Goal: Task Accomplishment & Management: Manage account settings

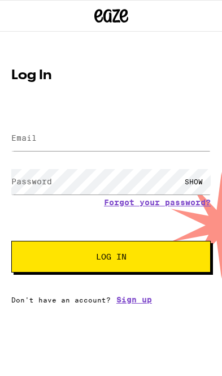
click at [129, 140] on input "Email" at bounding box center [110, 137] width 199 height 25
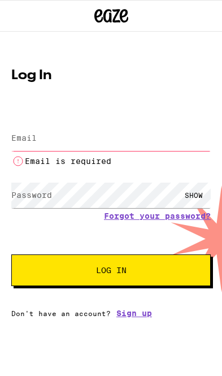
type input "[EMAIL_ADDRESS][DOMAIN_NAME]"
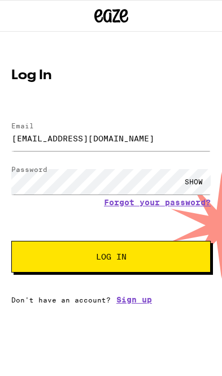
click at [143, 255] on span "Log In" at bounding box center [111, 256] width 108 height 8
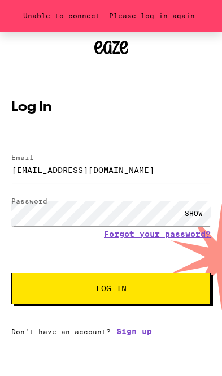
click at [150, 291] on span "Log In" at bounding box center [111, 288] width 108 height 8
click at [122, 287] on span "Log In" at bounding box center [111, 288] width 30 height 8
click at [200, 16] on div "Unable to connect. Please log in again." at bounding box center [111, 16] width 222 height 32
click at [147, 277] on button "Log In" at bounding box center [110, 288] width 199 height 32
click at [156, 282] on button "Log In" at bounding box center [110, 288] width 199 height 32
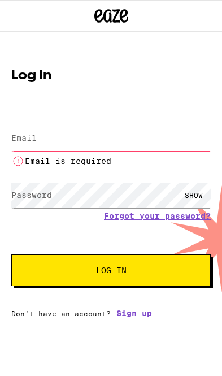
type input "[EMAIL_ADDRESS][DOMAIN_NAME]"
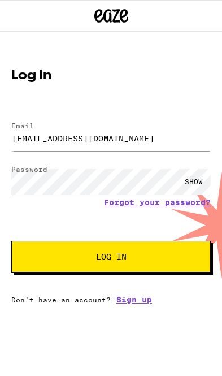
click at [169, 261] on button "Log In" at bounding box center [110, 257] width 199 height 32
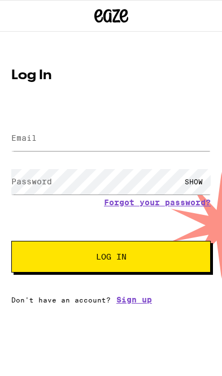
click at [150, 131] on input "Email" at bounding box center [110, 137] width 199 height 25
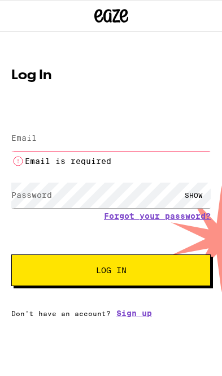
click at [149, 127] on input "Email" at bounding box center [110, 137] width 199 height 25
type input "jyotigill@g.ucla.edu"
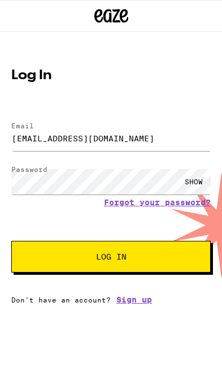
click at [148, 247] on button "Log In" at bounding box center [110, 257] width 199 height 32
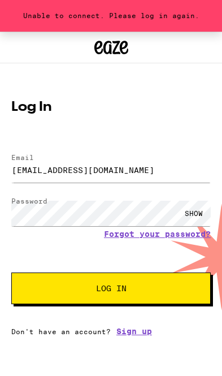
click at [172, 291] on button "Log In" at bounding box center [110, 288] width 199 height 32
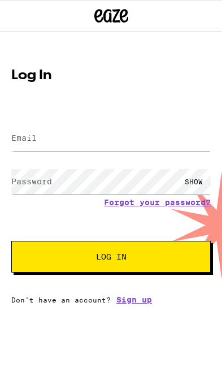
click at [37, 133] on label "Email" at bounding box center [23, 137] width 25 height 9
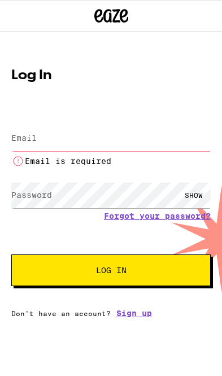
type input "[EMAIL_ADDRESS][DOMAIN_NAME]"
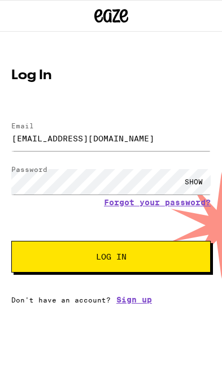
click at [142, 251] on button "Log In" at bounding box center [110, 257] width 199 height 32
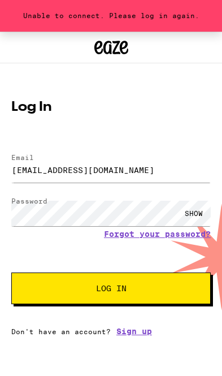
click at [137, 285] on button "Log In" at bounding box center [110, 288] width 199 height 32
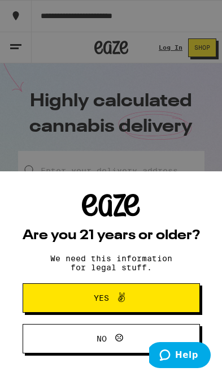
click at [158, 49] on div "Are you 21 years or older? We need this information for legal stuff. Yes No" at bounding box center [111, 188] width 222 height 376
click at [131, 298] on span "Yes" at bounding box center [111, 297] width 86 height 15
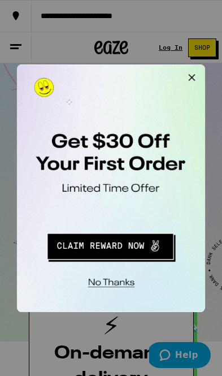
click at [90, 245] on button "No thanks" at bounding box center [91, 246] width 83 height 23
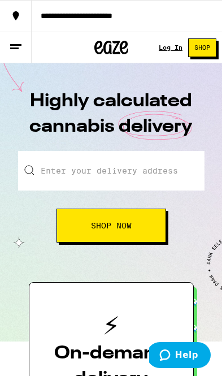
click at [171, 51] on div "Log In" at bounding box center [171, 47] width 24 height 7
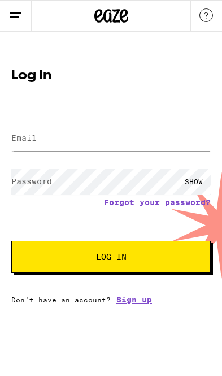
click at [102, 135] on input "Email" at bounding box center [110, 137] width 199 height 25
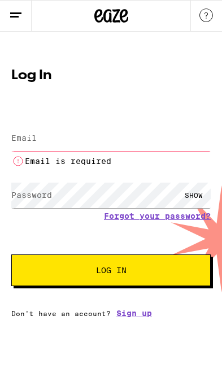
type input "[EMAIL_ADDRESS][DOMAIN_NAME]"
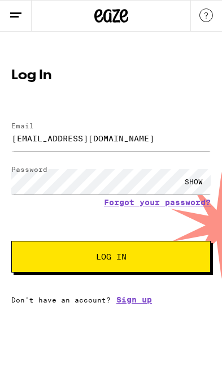
click at [125, 251] on button "Log In" at bounding box center [110, 257] width 199 height 32
